Goal: Communication & Community: Answer question/provide support

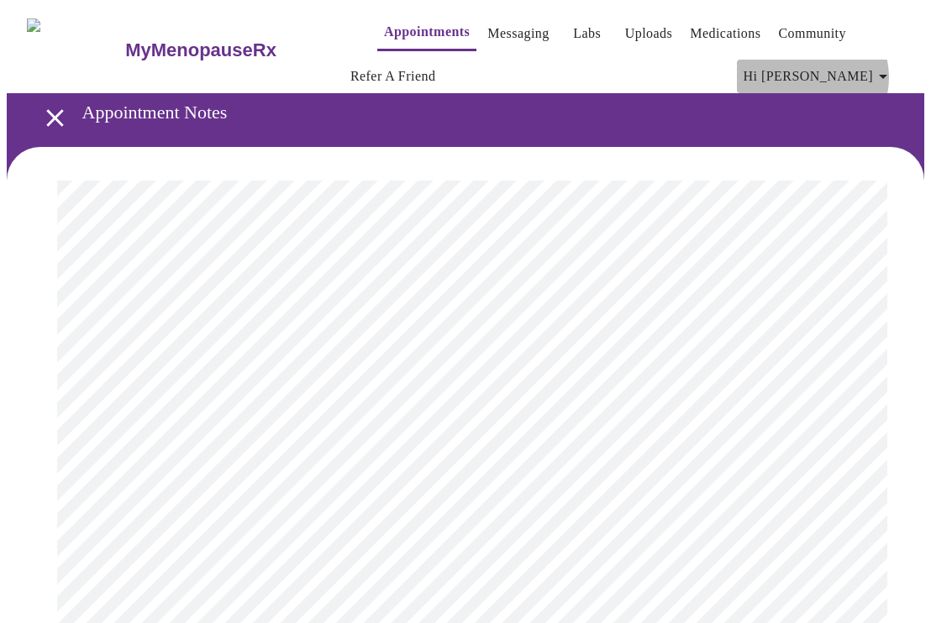
click at [887, 71] on icon "button" at bounding box center [883, 76] width 20 height 20
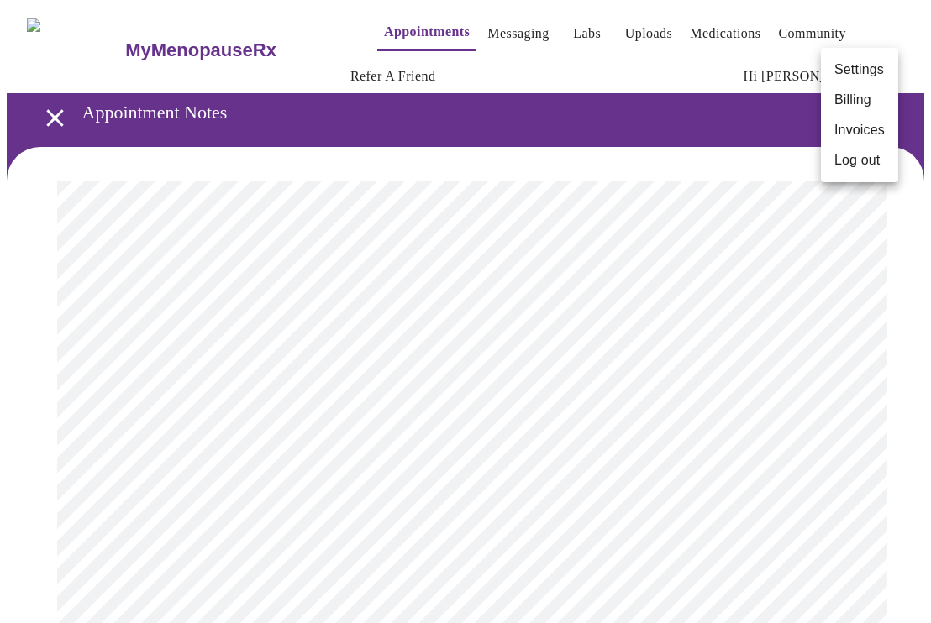
click at [559, 141] on div at bounding box center [465, 311] width 931 height 623
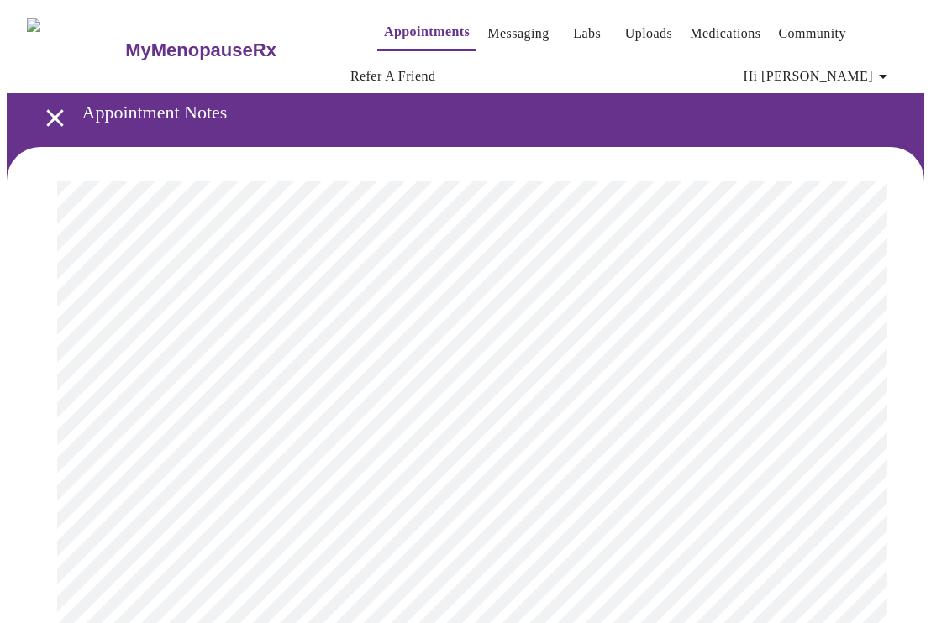
click at [494, 29] on link "Messaging" at bounding box center [517, 34] width 61 height 24
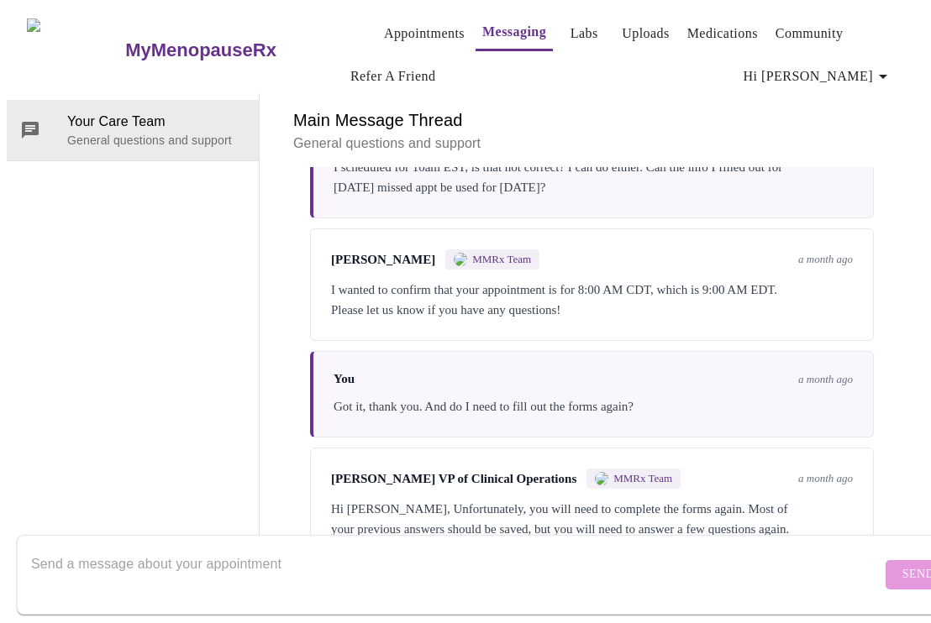
scroll to position [576, 0]
click at [857, 565] on form "Send" at bounding box center [490, 575] width 946 height 80
click at [485, 535] on form "Send" at bounding box center [490, 575] width 946 height 80
click at [436, 564] on textarea "Send a message about your appointment" at bounding box center [456, 575] width 850 height 54
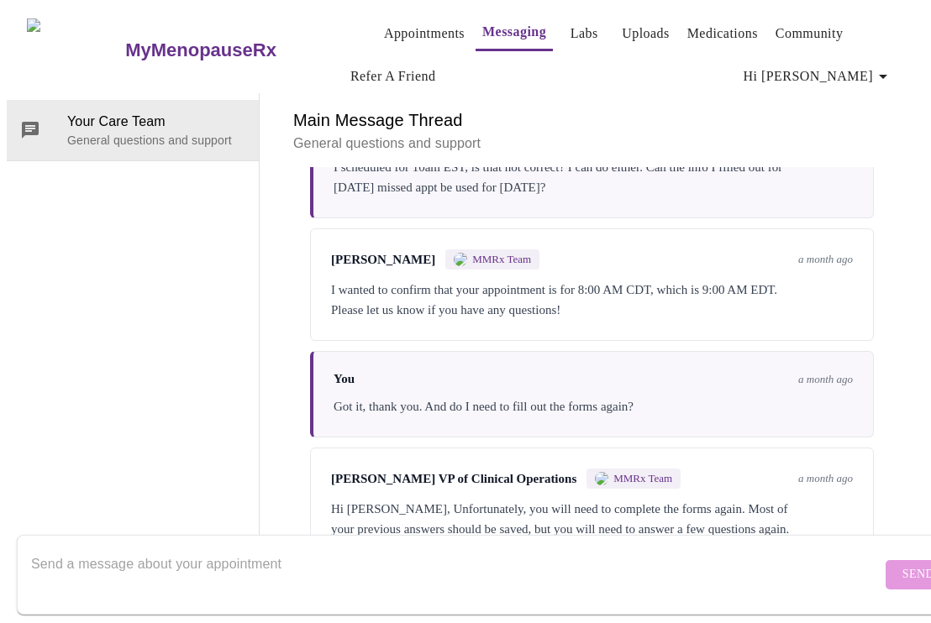
click at [418, 22] on link "Appointments" at bounding box center [424, 34] width 81 height 24
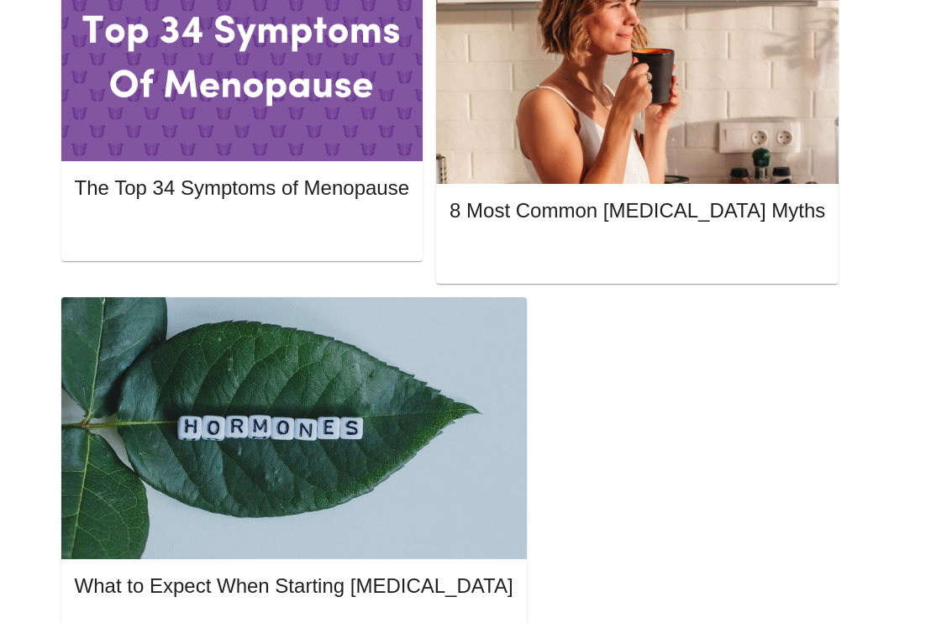
scroll to position [879, 0]
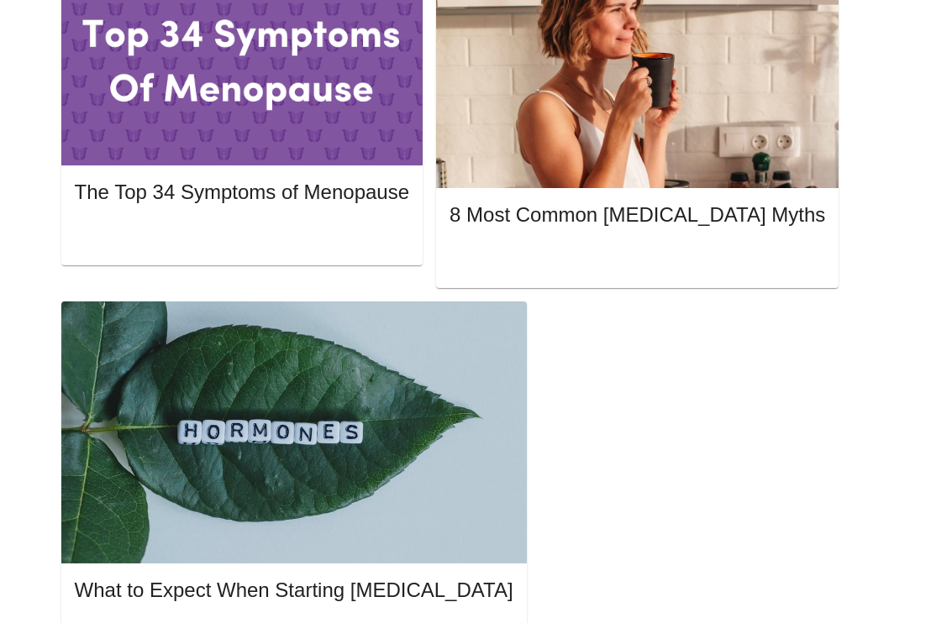
drag, startPoint x: 518, startPoint y: 424, endPoint x: 370, endPoint y: 423, distance: 147.9
copy span "[PERSON_NAME]"
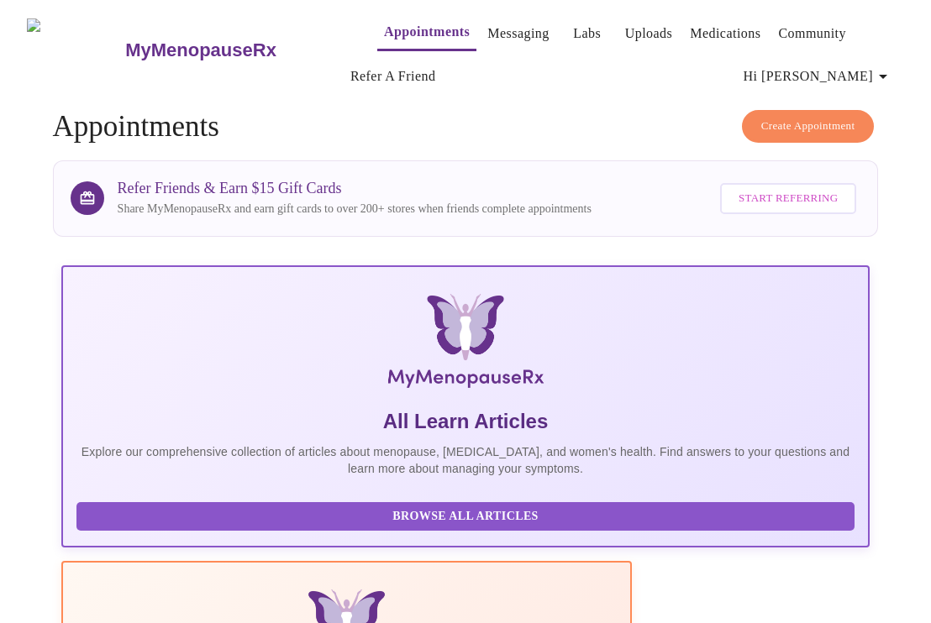
scroll to position [0, 0]
click at [491, 28] on link "Messaging" at bounding box center [517, 34] width 61 height 24
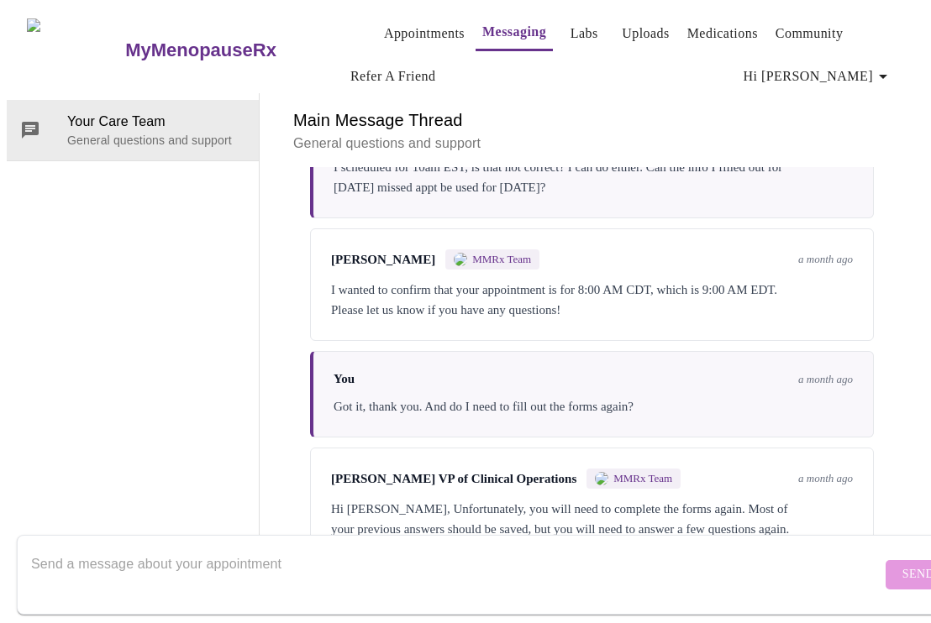
scroll to position [87, 0]
click at [294, 559] on textarea "Send a message about your appointment" at bounding box center [456, 575] width 850 height 54
paste textarea "[PERSON_NAME]"
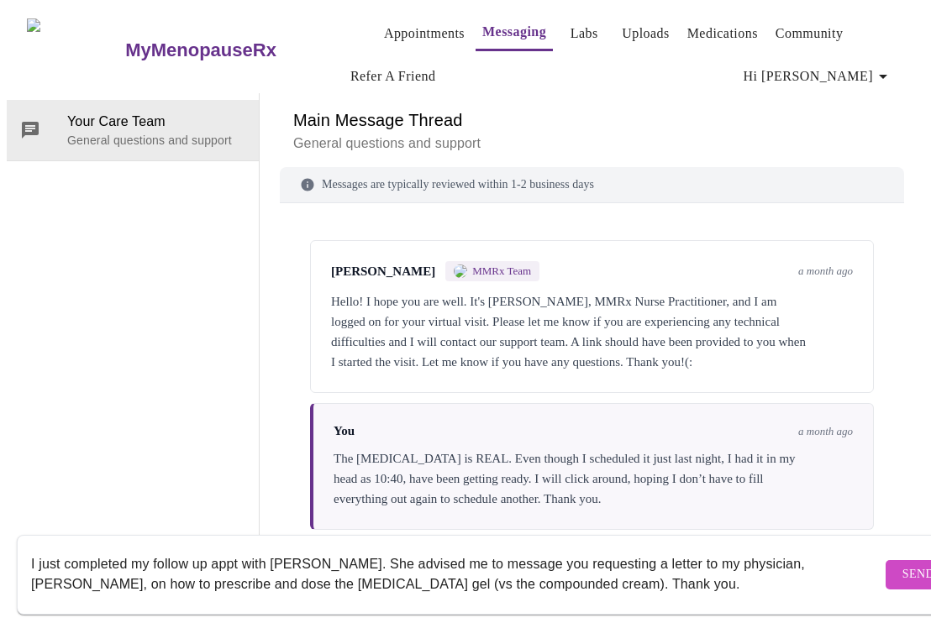
scroll to position [0, 0]
type textarea "I just completed my follow up appt with [PERSON_NAME]. She advised me to messag…"
click at [902, 565] on span "Send" at bounding box center [918, 575] width 32 height 21
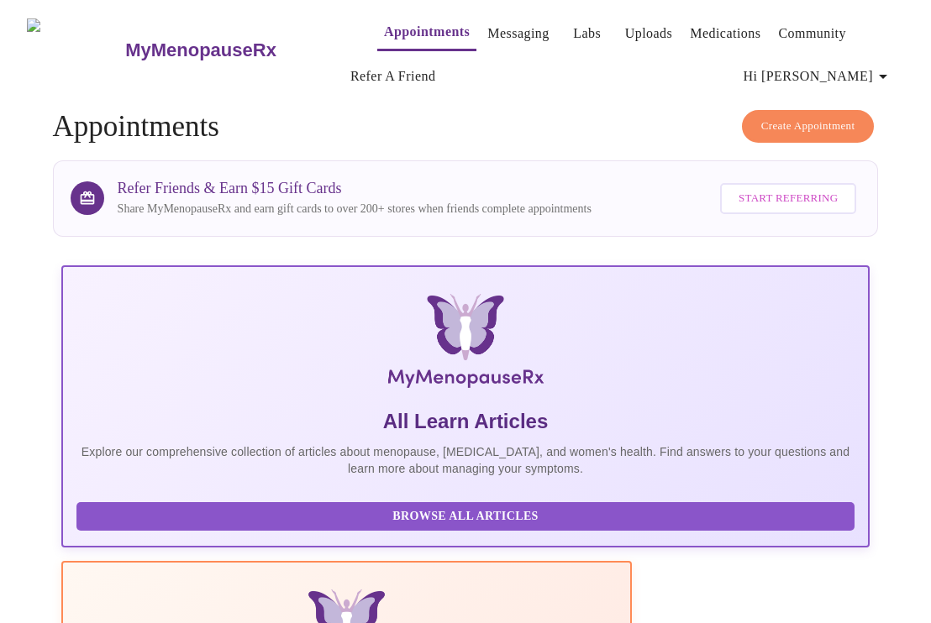
click at [639, 74] on span "Appointments Messaging Labs Uploads Medications Community Refer a Friend Hi [PE…" at bounding box center [624, 50] width 560 height 87
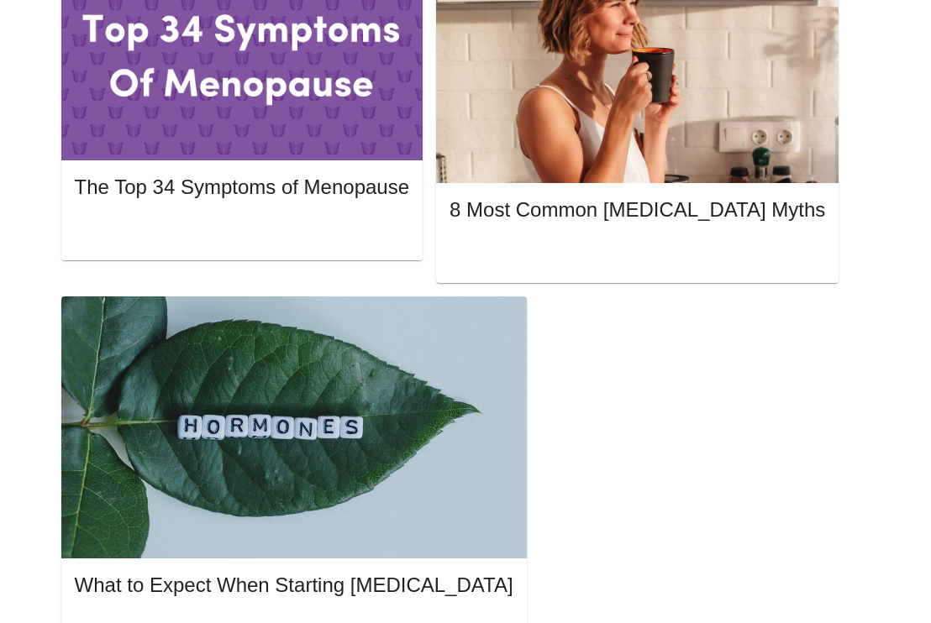
scroll to position [883, 0]
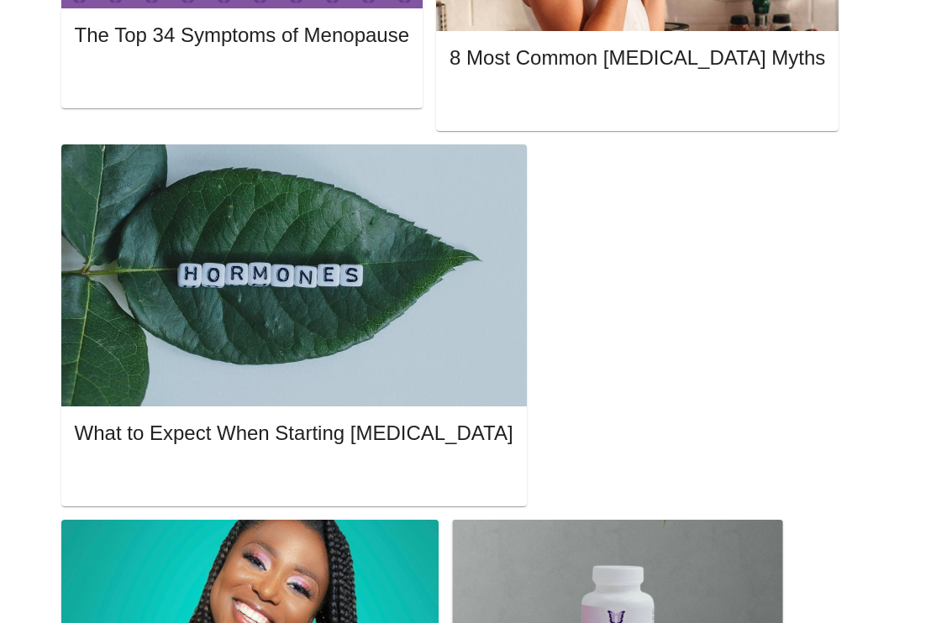
scroll to position [1034, 0]
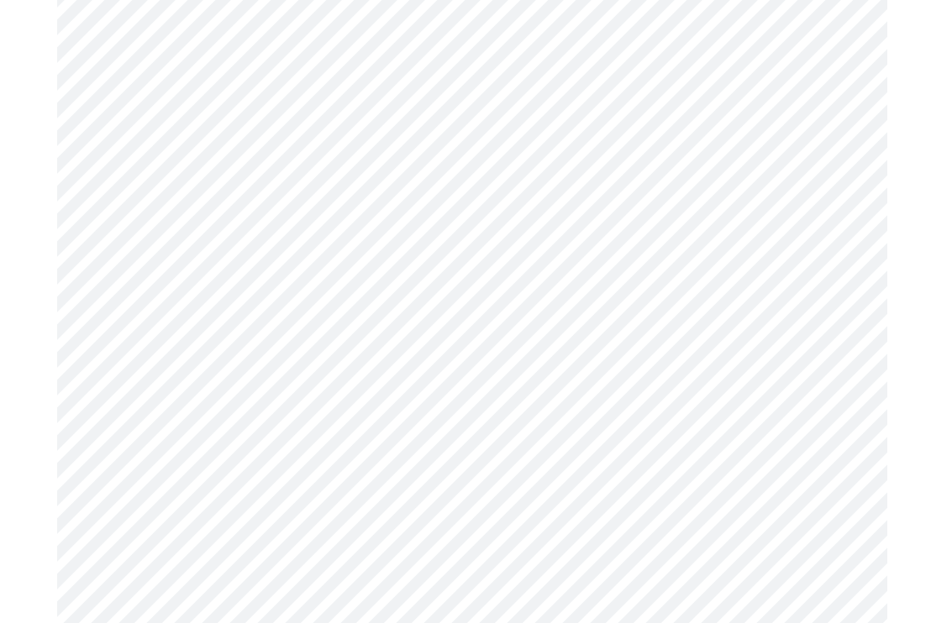
scroll to position [7927, 0]
